Goal: Task Accomplishment & Management: Complete application form

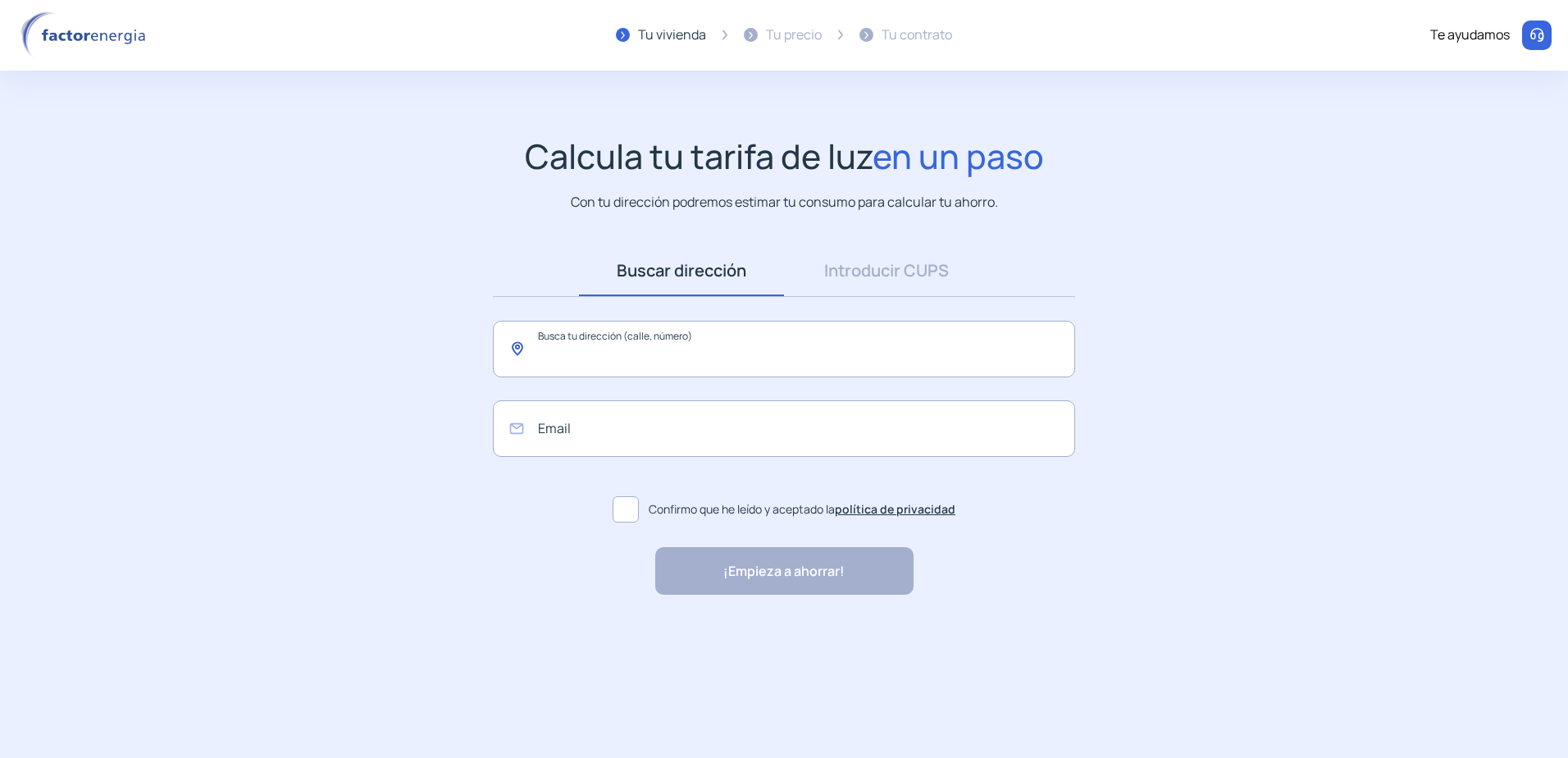
click at [741, 344] on input "text" at bounding box center [784, 349] width 582 height 56
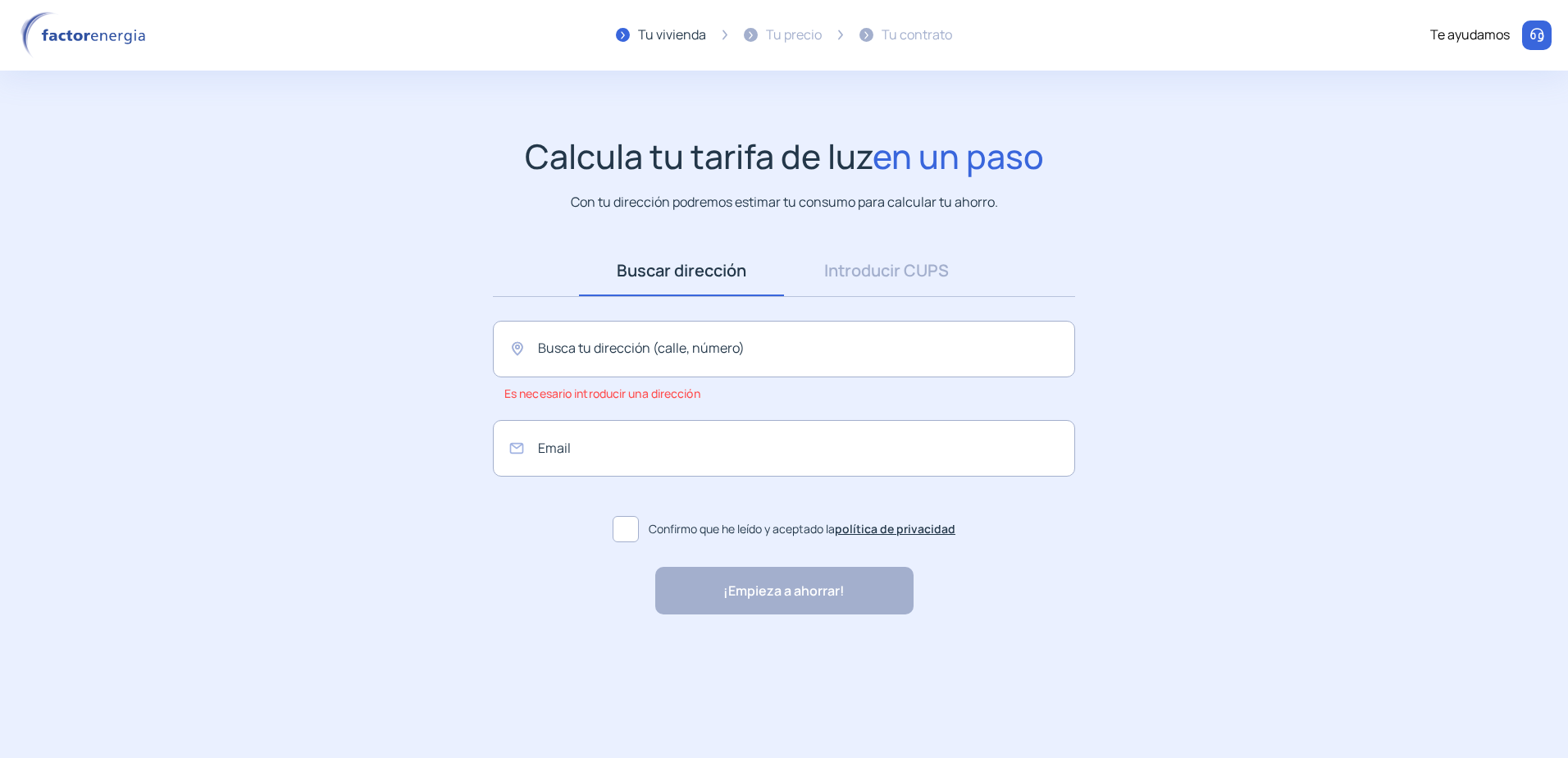
click at [631, 507] on form "Email Confirmo que he leído y aceptado la política de privacidad" at bounding box center [784, 484] width 582 height 129
click at [626, 527] on span at bounding box center [625, 528] width 26 height 26
click at [584, 354] on input "text" at bounding box center [784, 349] width 582 height 56
click at [615, 458] on input "email" at bounding box center [784, 448] width 582 height 56
click at [1434, 326] on app-search-direction-cups "Calcula tu tarifa de luz en un paso Con tu dirección podremos estimar tu consum…" at bounding box center [784, 375] width 1568 height 479
